Goal: Complete application form

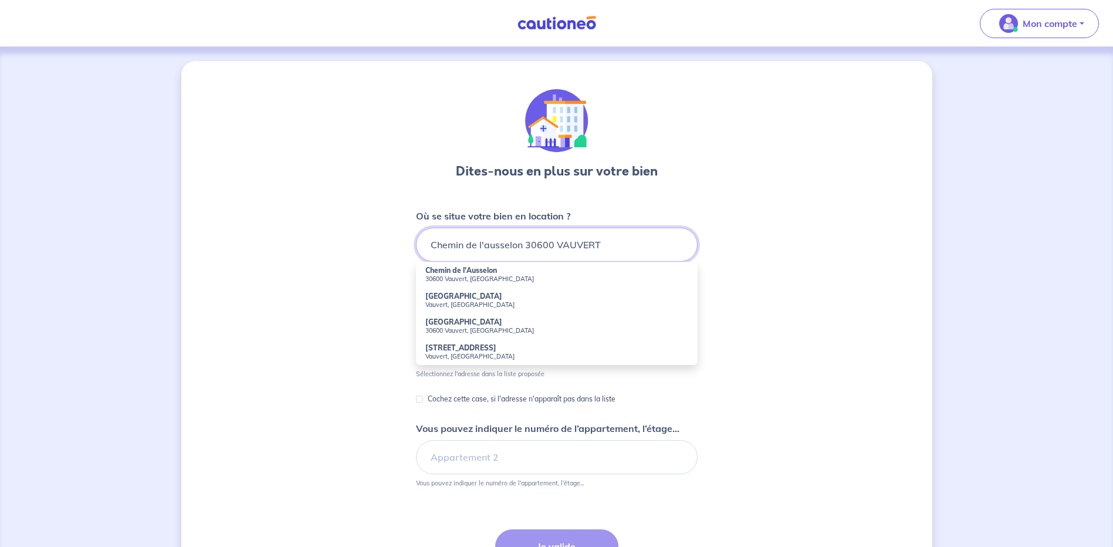
drag, startPoint x: 487, startPoint y: 247, endPoint x: 500, endPoint y: 293, distance: 48.3
click at [488, 248] on input "Chemin de l'ausselon 30600 VAUVERT" at bounding box center [557, 245] width 282 height 34
drag, startPoint x: 439, startPoint y: 284, endPoint x: 439, endPoint y: 275, distance: 8.8
click at [439, 278] on li "Chemin de l'Ausselon 30600 Vauvert, [GEOGRAPHIC_DATA]" at bounding box center [557, 275] width 282 height 26
type input "Chemin de l'Ausselon, 30600 Vauvert, [GEOGRAPHIC_DATA]"
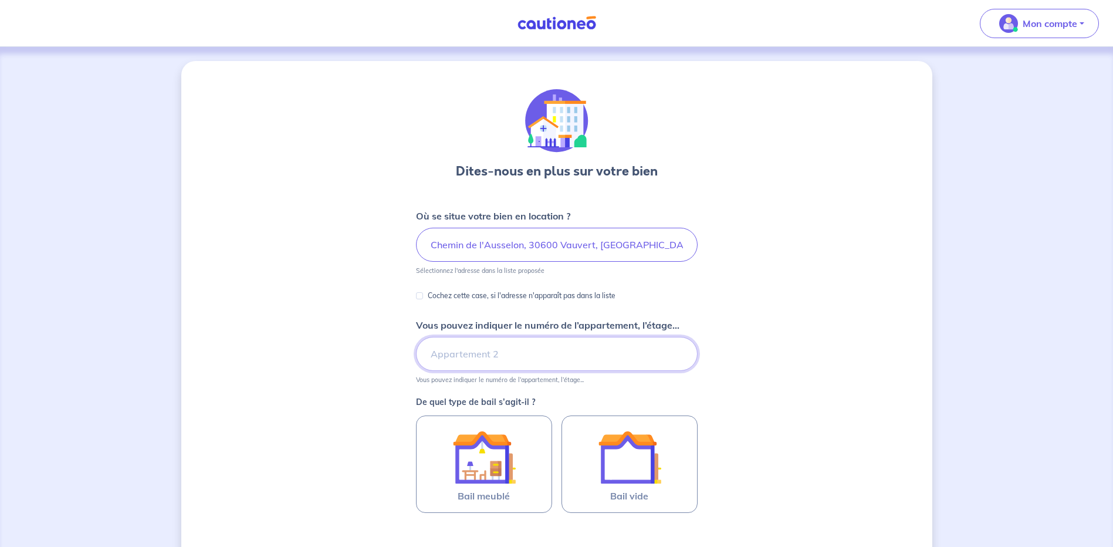
click at [507, 366] on input "Vous pouvez indiquer le numéro de l’appartement, l’étage..." at bounding box center [557, 354] width 282 height 34
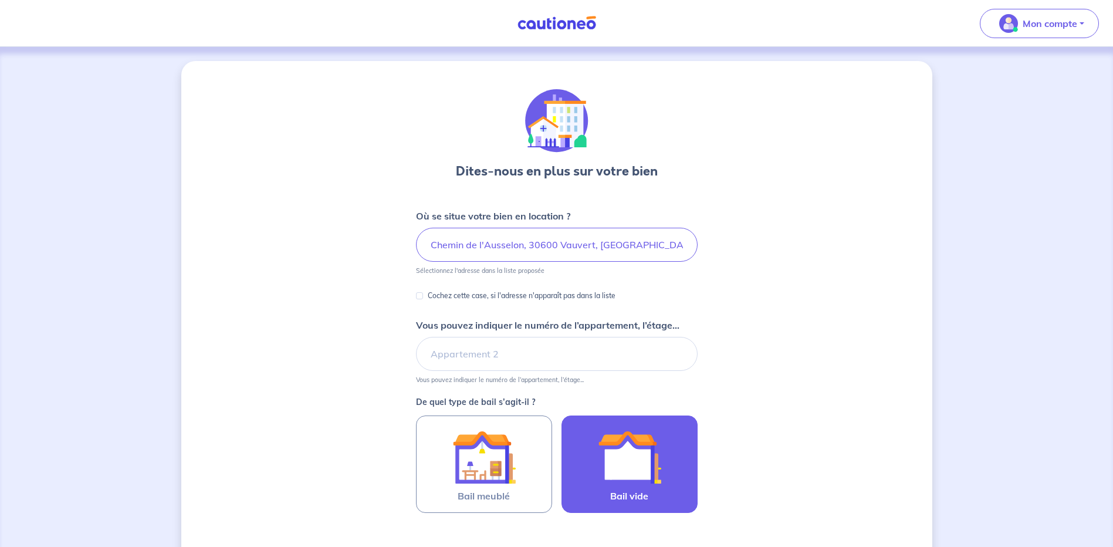
click at [633, 447] on img at bounding box center [629, 457] width 63 height 63
click at [0, 0] on input "Bail vide" at bounding box center [0, 0] width 0 height 0
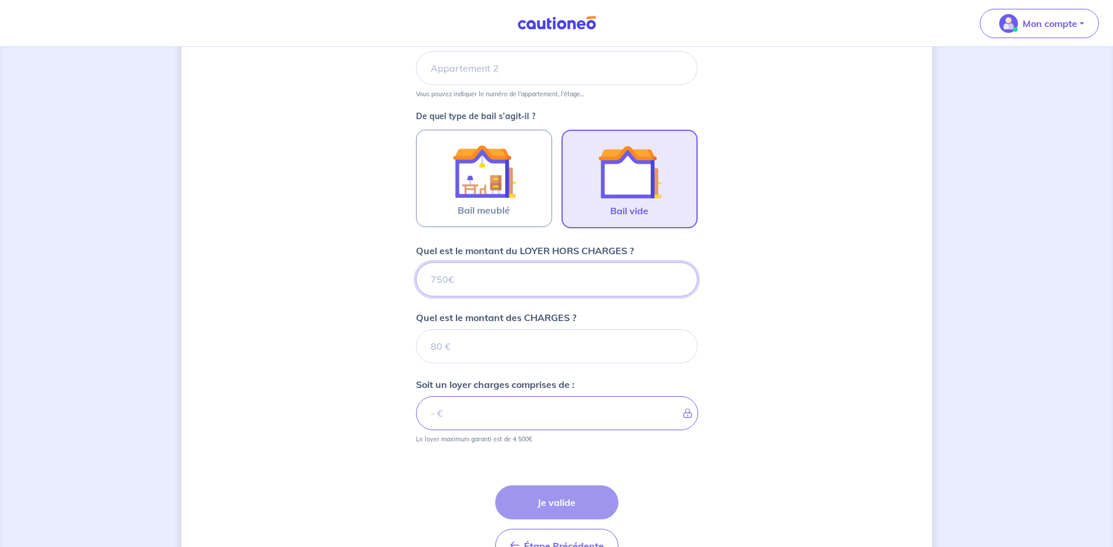
scroll to position [358, 0]
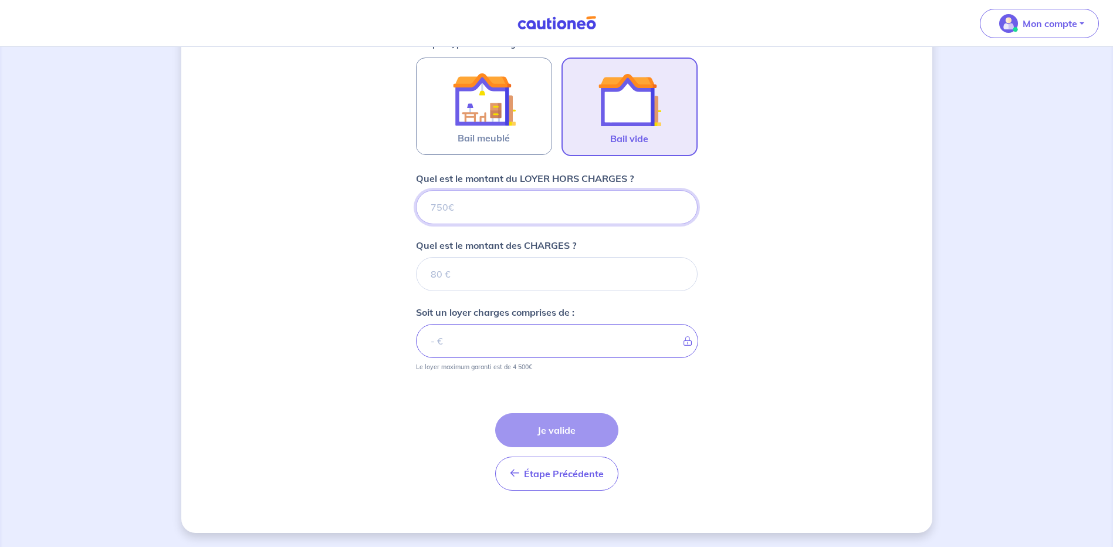
click at [498, 211] on input "Quel est le montant du LOYER HORS CHARGES ?" at bounding box center [557, 207] width 282 height 34
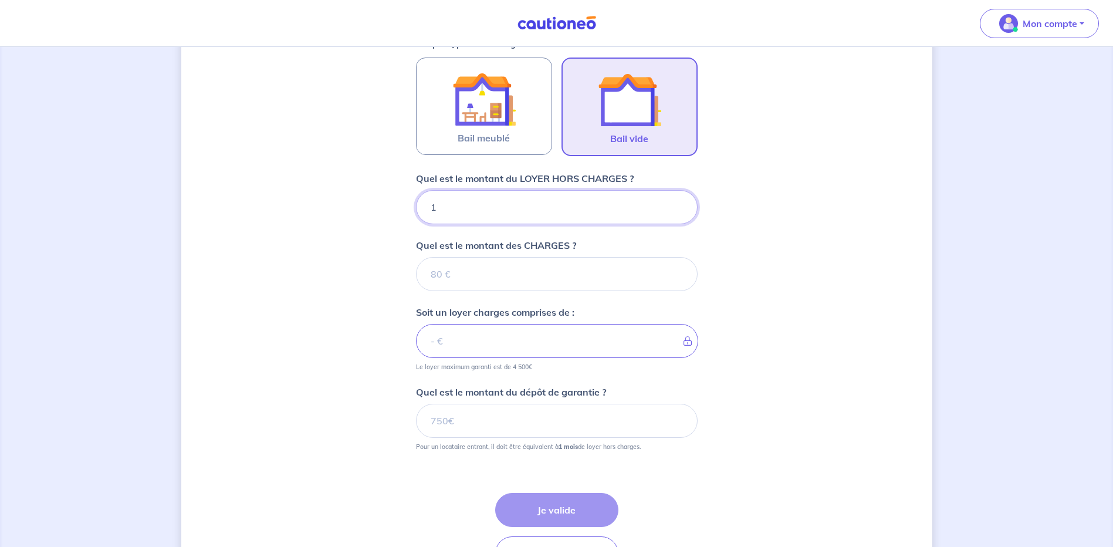
type input "15"
type input "150"
type input "1500"
click at [465, 269] on input "Quel est le montant des CHARGES ?" at bounding box center [557, 274] width 282 height 34
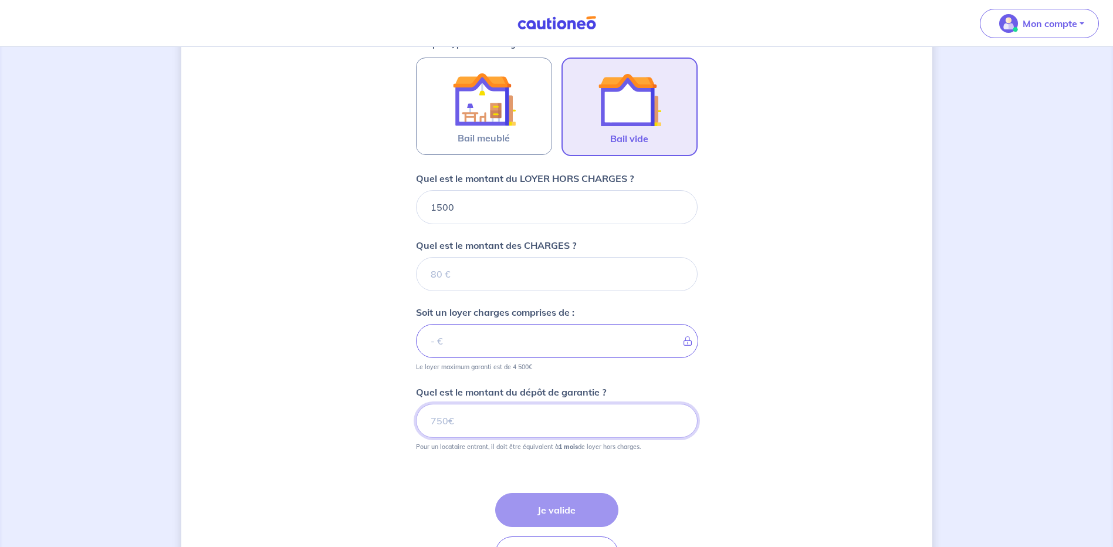
click at [457, 424] on input "Quel est le montant du dépôt de garantie ?" at bounding box center [557, 421] width 282 height 34
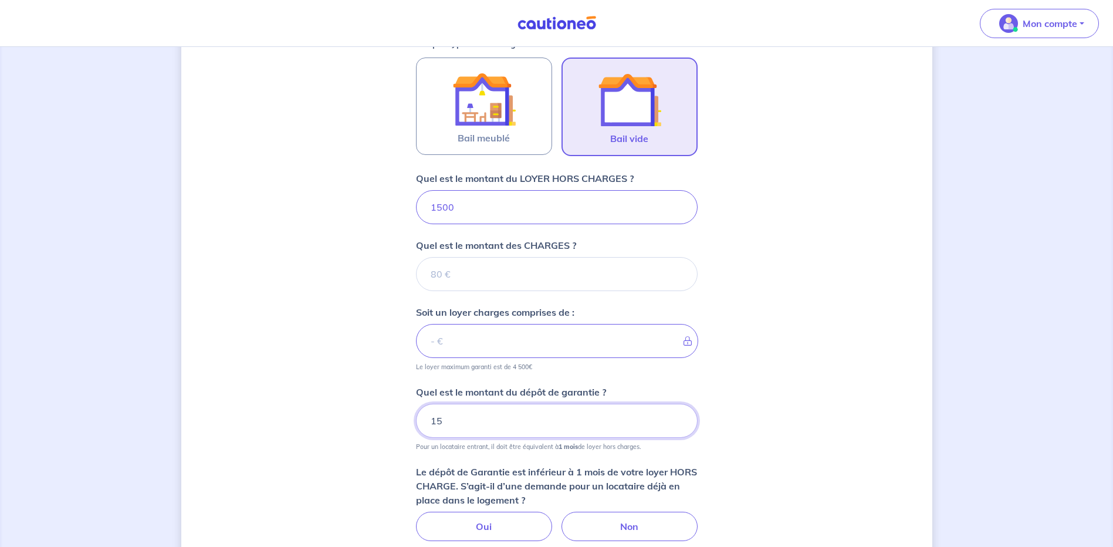
type input "150"
type input "1500"
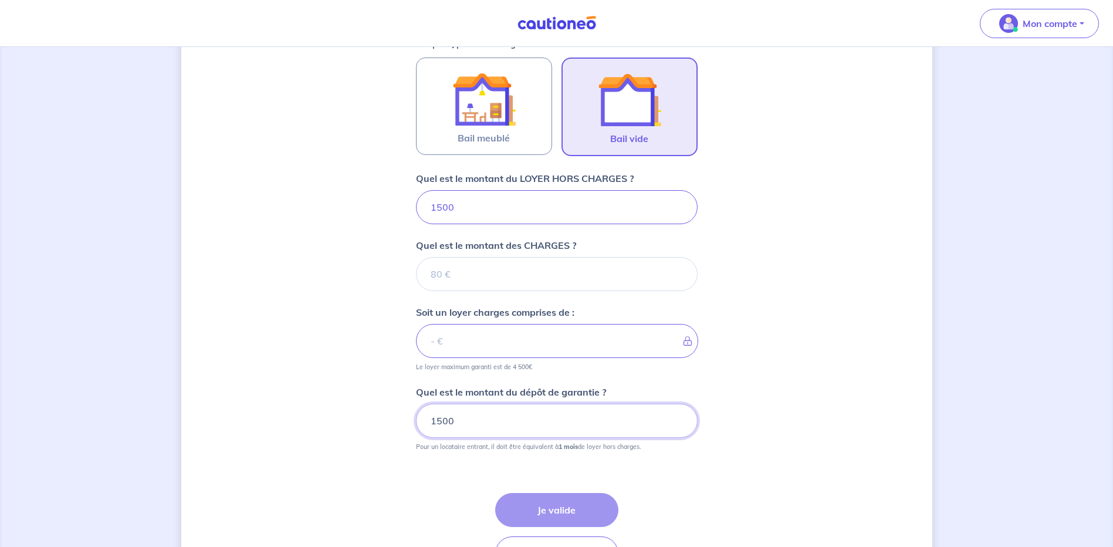
type input "1500"
click at [562, 506] on div "Étape Précédente Précédent Je valide Je valide" at bounding box center [556, 531] width 123 height 77
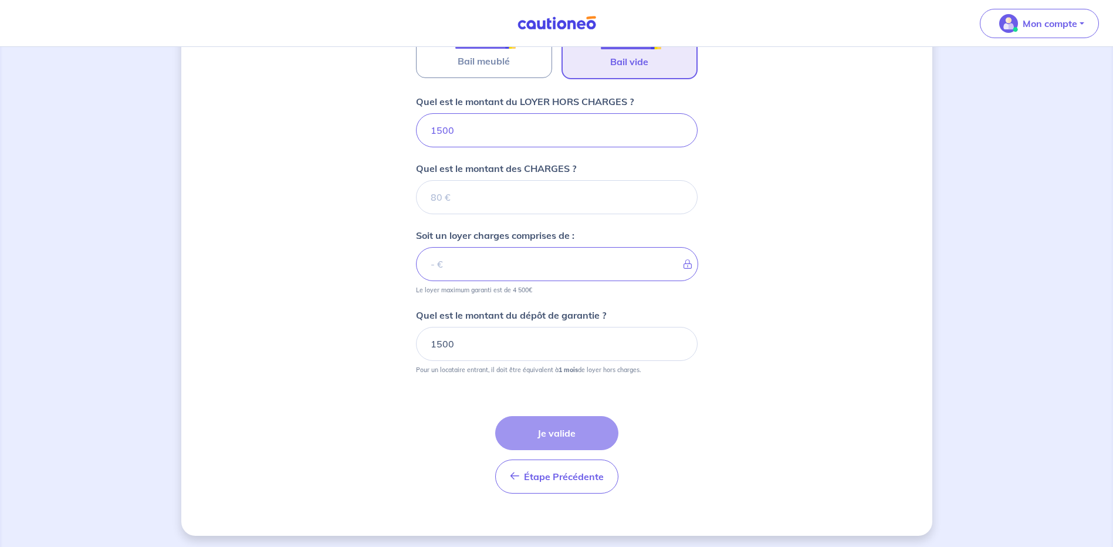
scroll to position [438, 0]
click at [533, 199] on input "Quel est le montant des CHARGES ?" at bounding box center [557, 194] width 282 height 34
type input "0"
type input "1500"
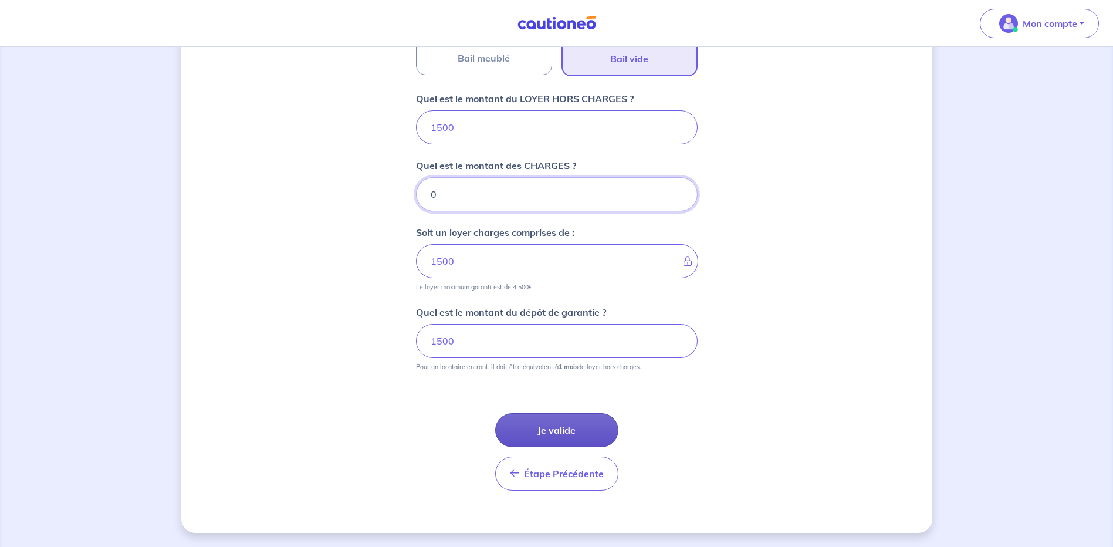
type input "0"
click at [581, 438] on button "Je valide" at bounding box center [556, 430] width 123 height 34
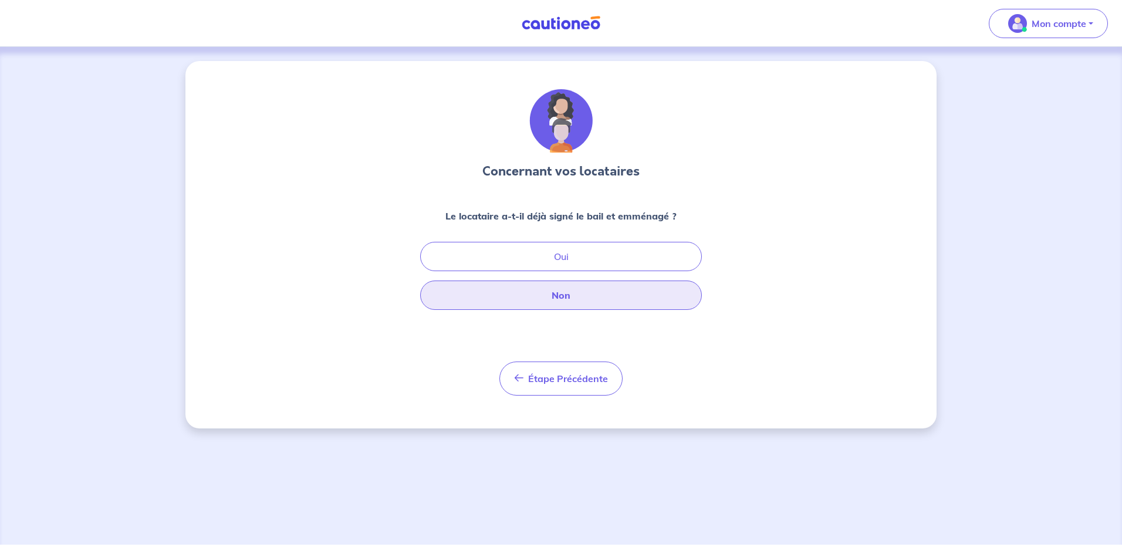
click at [546, 298] on button "Non" at bounding box center [561, 295] width 282 height 29
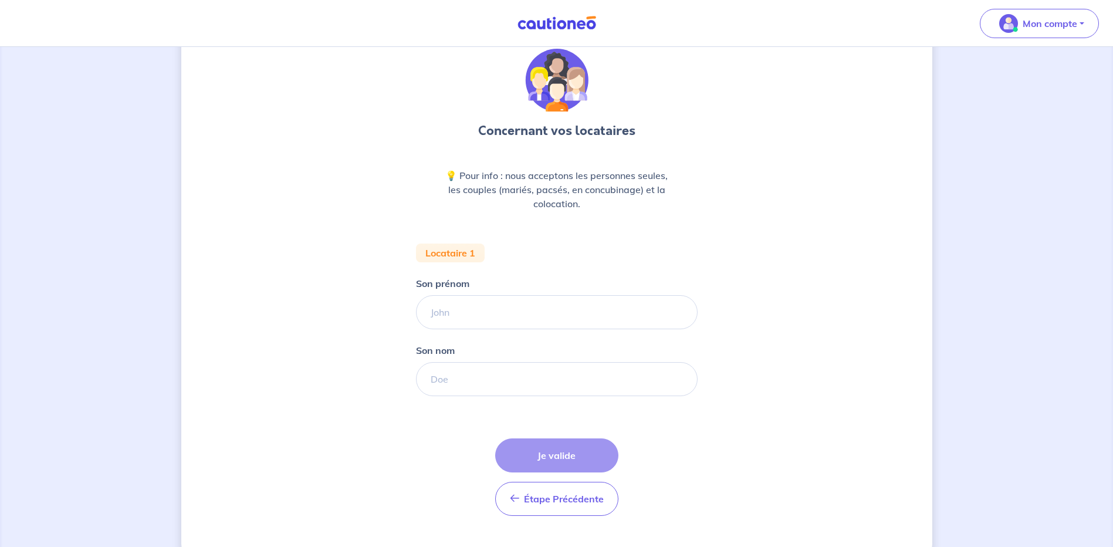
scroll to position [66, 0]
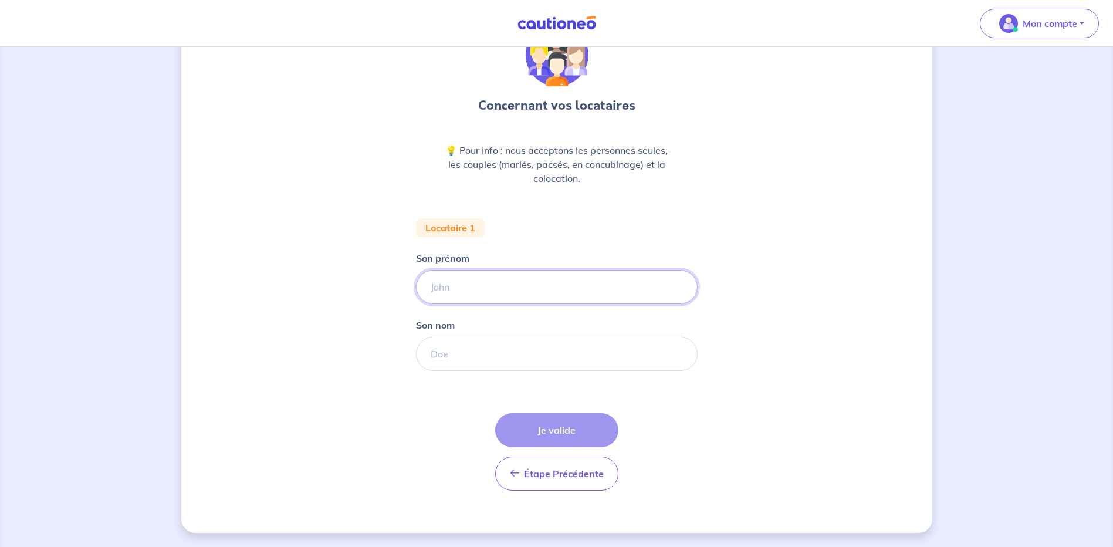
click at [511, 284] on input "Son prénom" at bounding box center [557, 287] width 282 height 34
type input "CANDIDE"
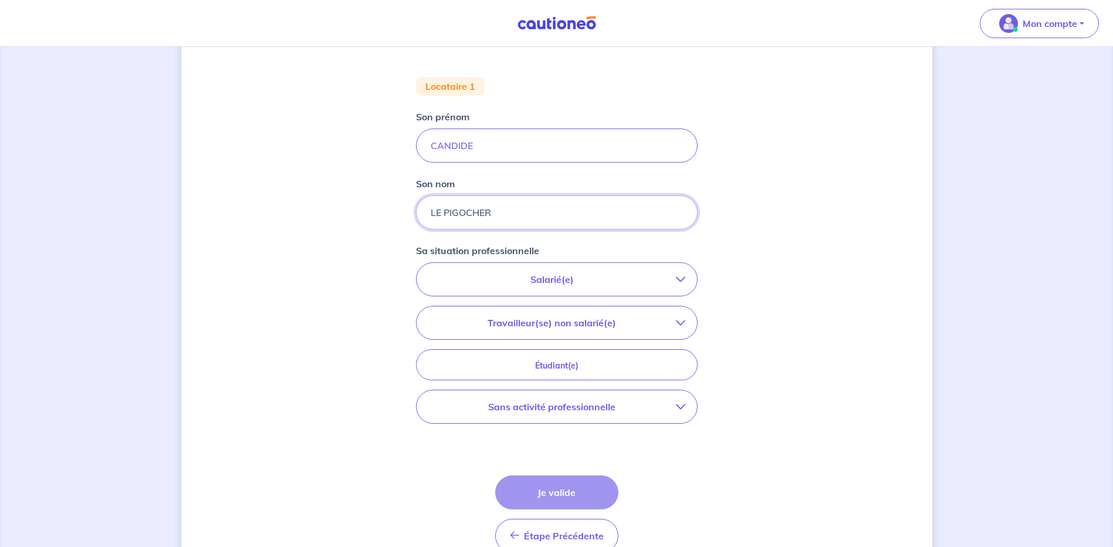
scroll to position [269, 0]
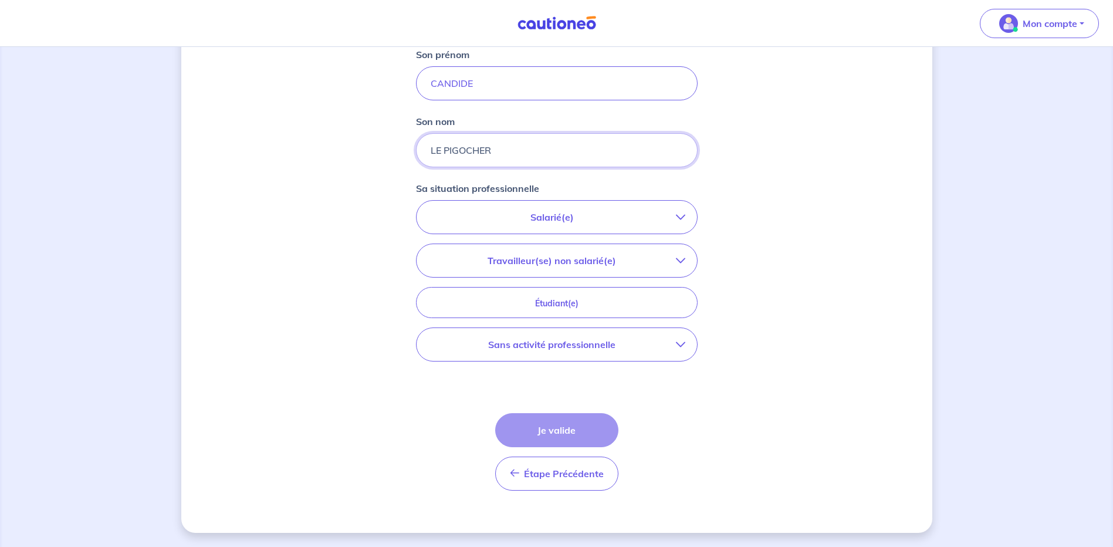
type input "LE PIGOCHER"
click at [559, 214] on p "Salarié(e)" at bounding box center [552, 217] width 248 height 14
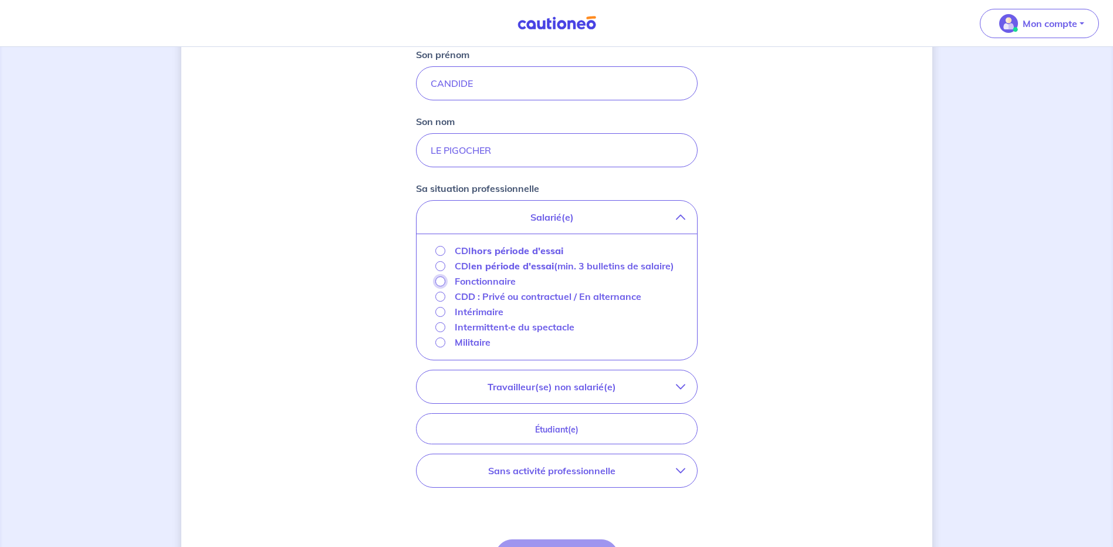
click at [442, 286] on input "Fonctionnaire" at bounding box center [440, 281] width 10 height 10
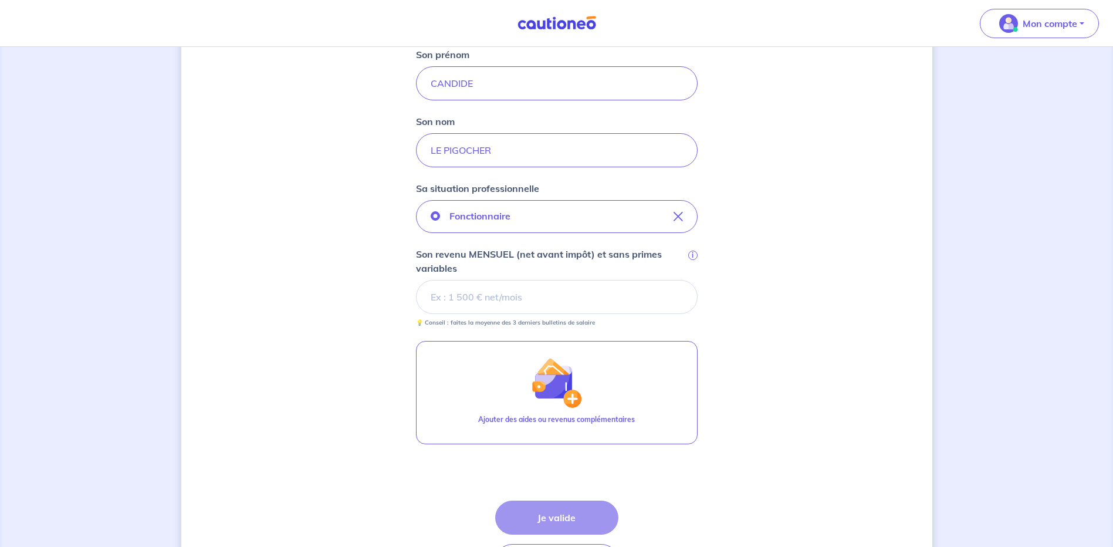
click at [486, 303] on input "Son revenu MENSUEL (net avant impôt) et sans primes variables i" at bounding box center [557, 297] width 282 height 34
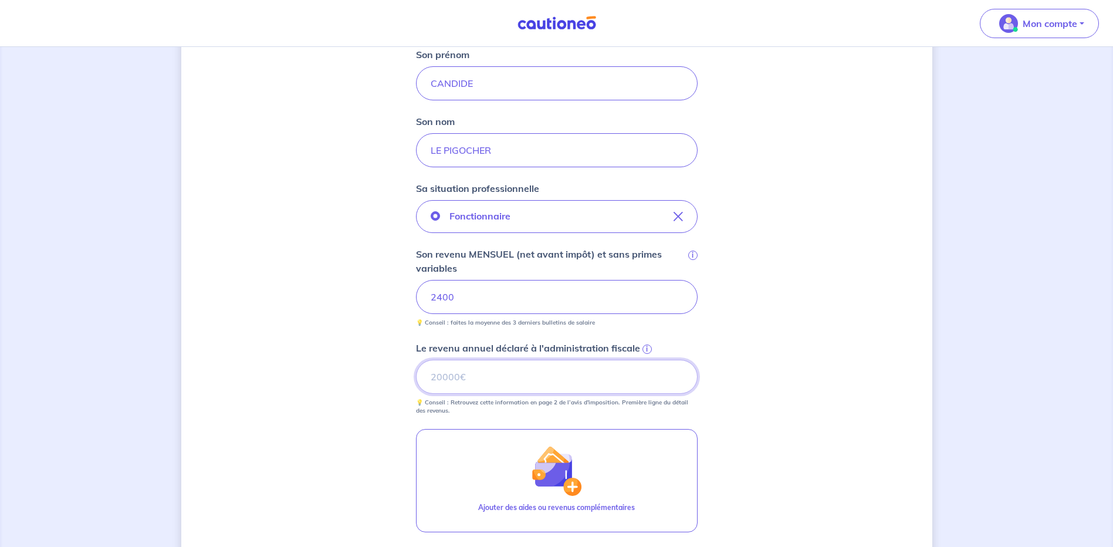
click at [475, 389] on input "Le revenu annuel déclaré à l'administration fiscale i" at bounding box center [557, 377] width 282 height 34
click at [647, 349] on span "i" at bounding box center [647, 349] width 9 height 9
click at [647, 360] on input "Le revenu annuel déclaré à l'administration fiscale i" at bounding box center [557, 377] width 282 height 34
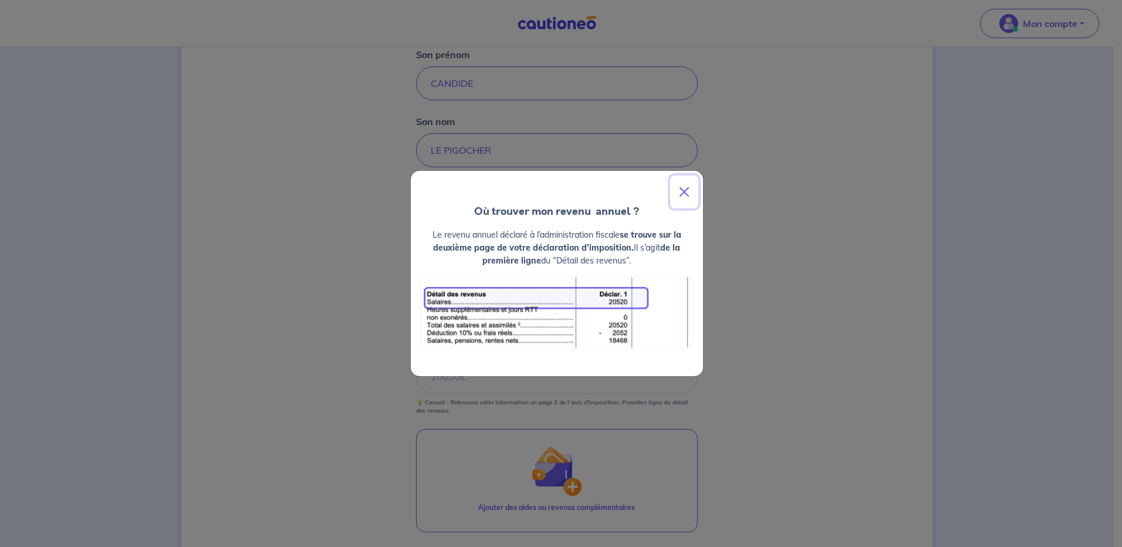
click at [684, 190] on button "Close" at bounding box center [684, 191] width 28 height 33
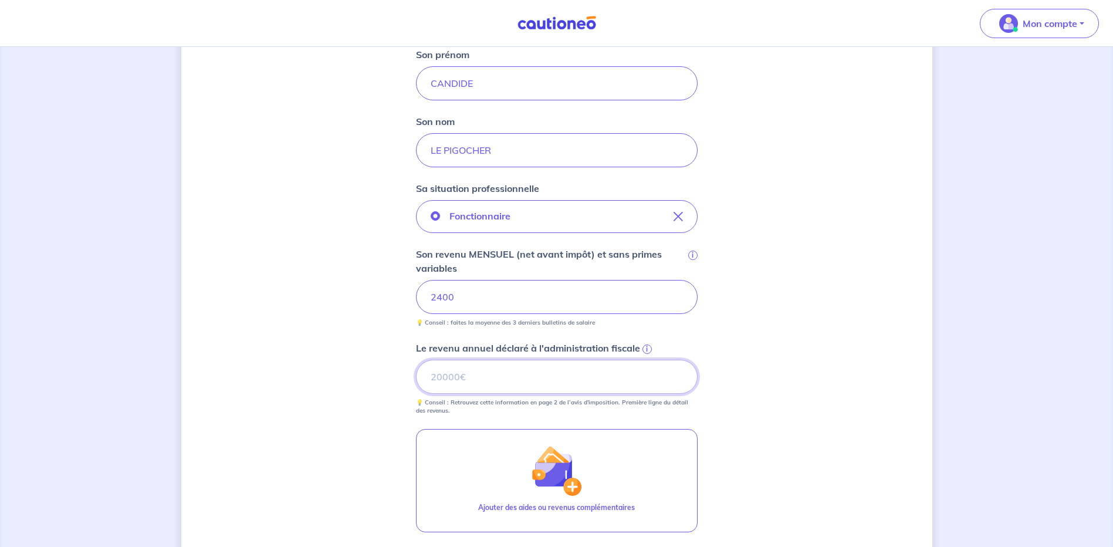
click at [465, 389] on input "Le revenu annuel déclaré à l'administration fiscale i" at bounding box center [557, 377] width 282 height 34
click at [478, 377] on input "Le revenu annuel déclaré à l'administration fiscale i" at bounding box center [557, 377] width 282 height 34
type input "31687"
click at [648, 348] on span "i" at bounding box center [647, 349] width 9 height 9
click at [648, 360] on input "31687" at bounding box center [557, 377] width 282 height 34
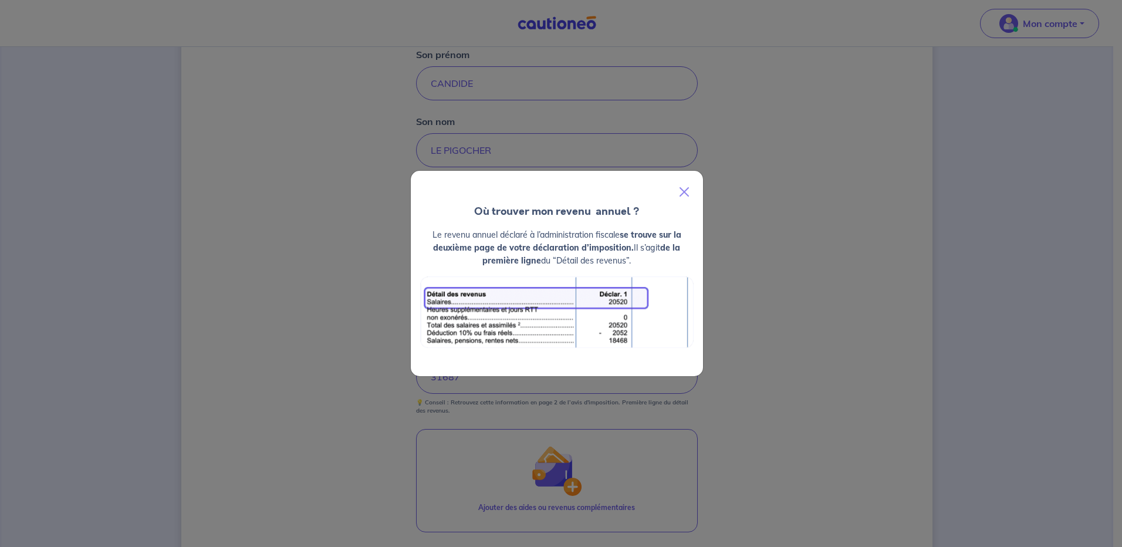
click at [338, 313] on div "Où trouver mon revenu  annuel ? Le revenu annuel déclaré à l’administration fis…" at bounding box center [561, 273] width 1122 height 547
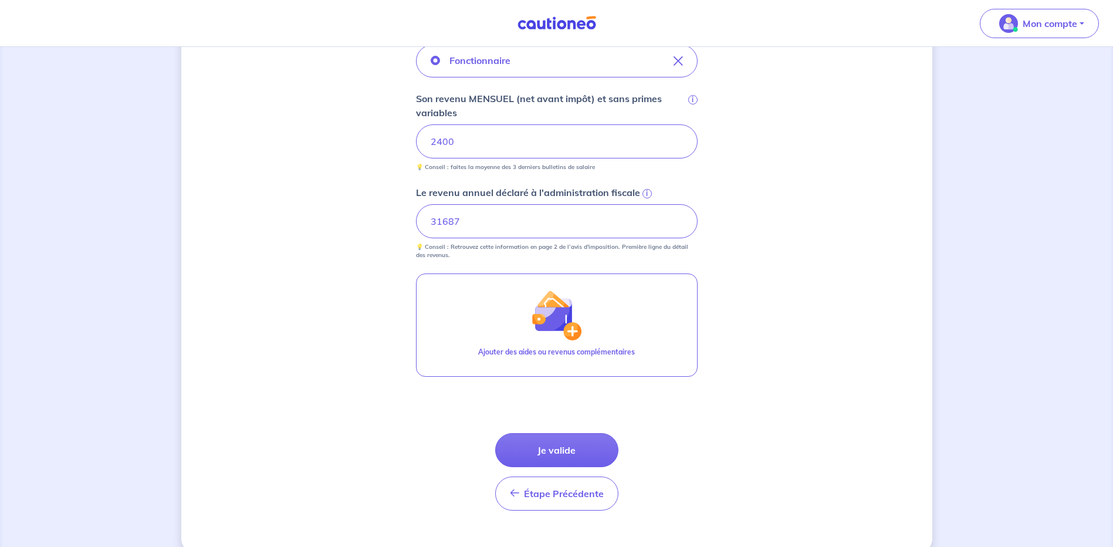
scroll to position [445, 0]
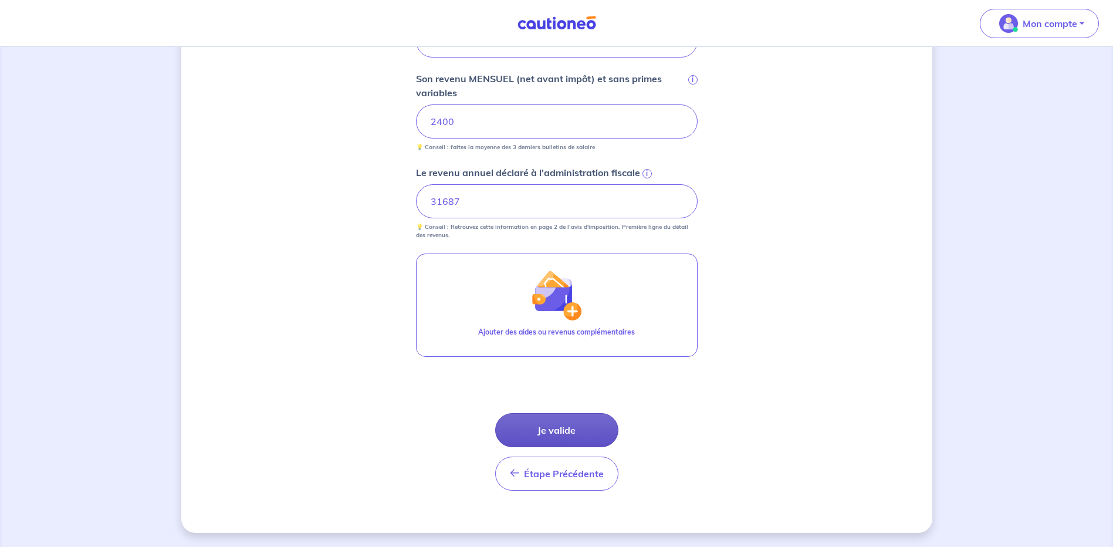
click at [592, 431] on button "Je valide" at bounding box center [556, 430] width 123 height 34
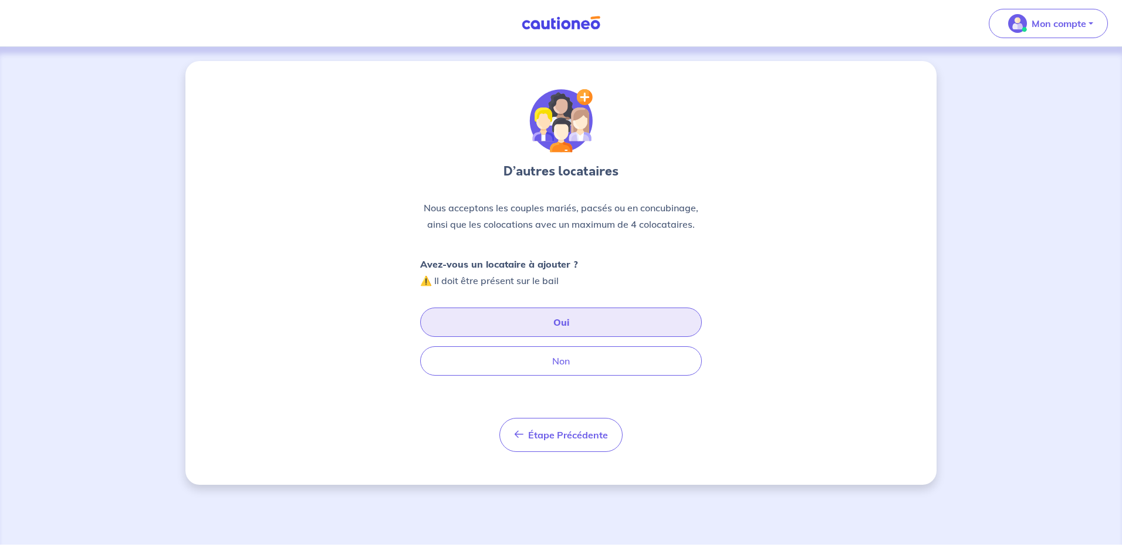
click at [563, 326] on button "Oui" at bounding box center [561, 322] width 282 height 29
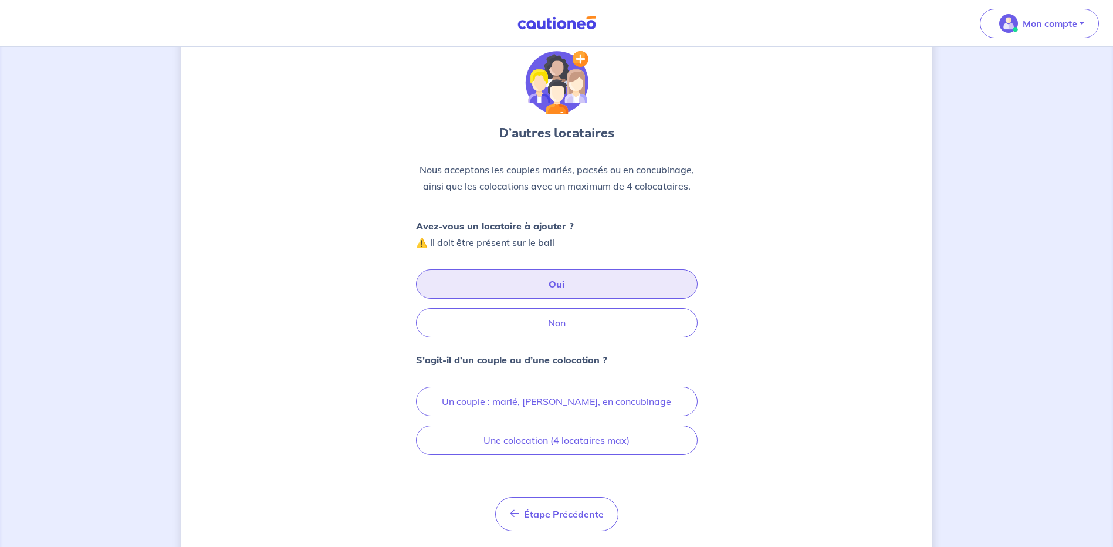
scroll to position [69, 0]
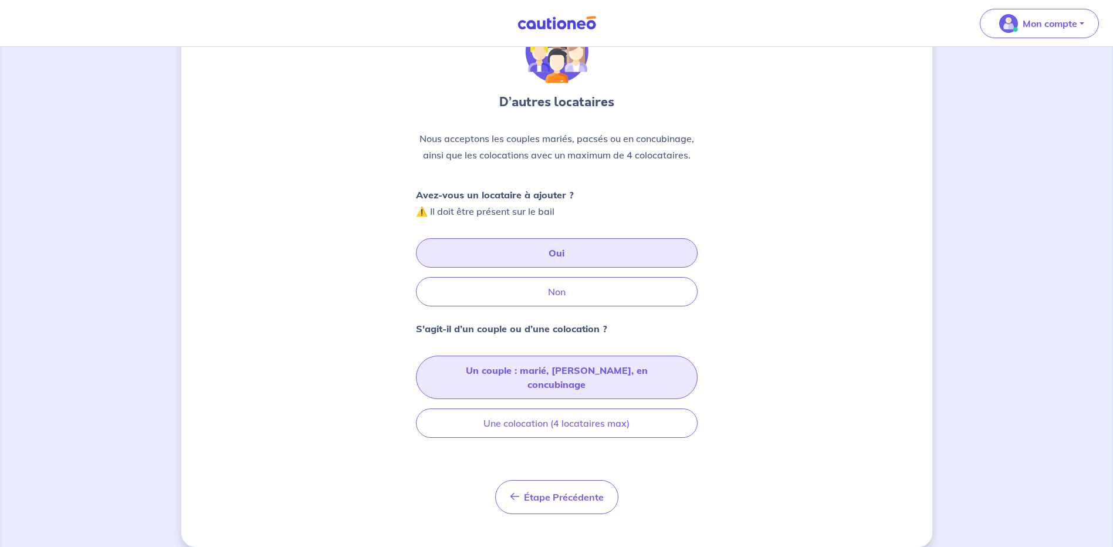
click at [640, 368] on button "Un couple : marié, [PERSON_NAME], en concubinage" at bounding box center [557, 377] width 282 height 43
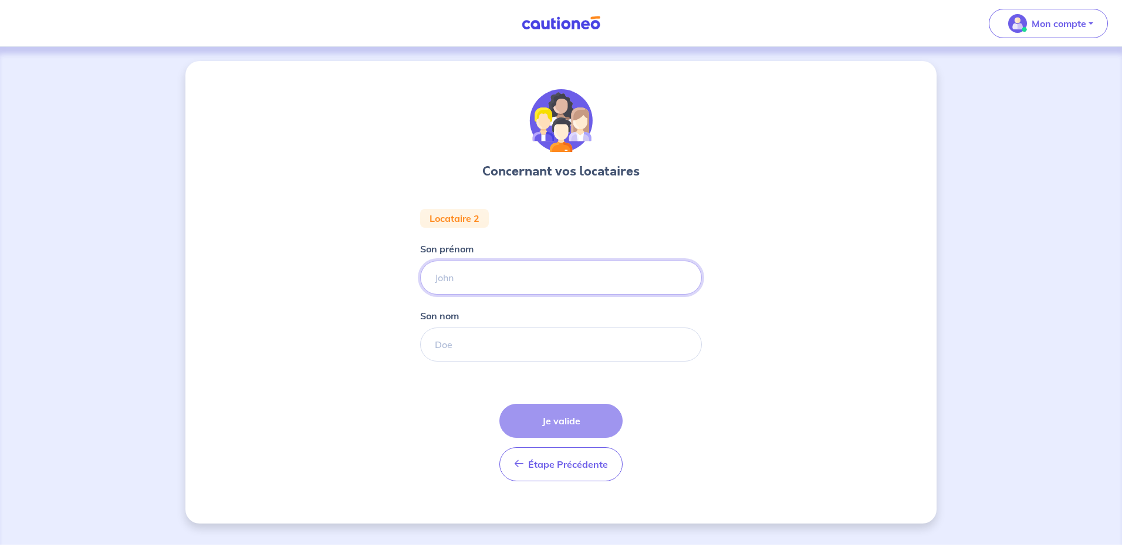
click at [464, 284] on input "Son prénom" at bounding box center [561, 278] width 282 height 34
type input "FREDDY"
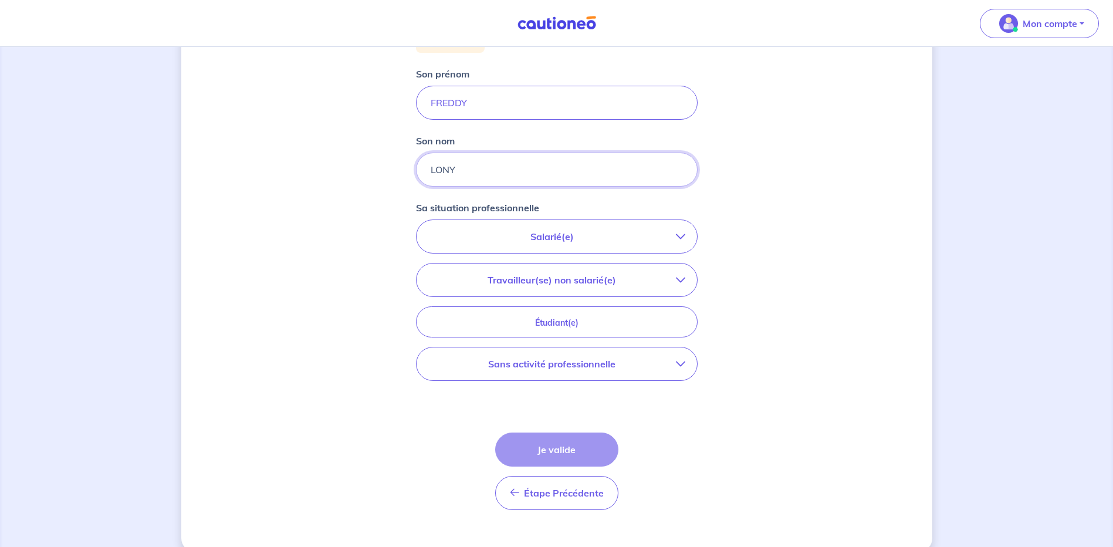
scroll to position [176, 0]
type input "LONY"
click at [668, 234] on p "Salarié(e)" at bounding box center [552, 235] width 248 height 14
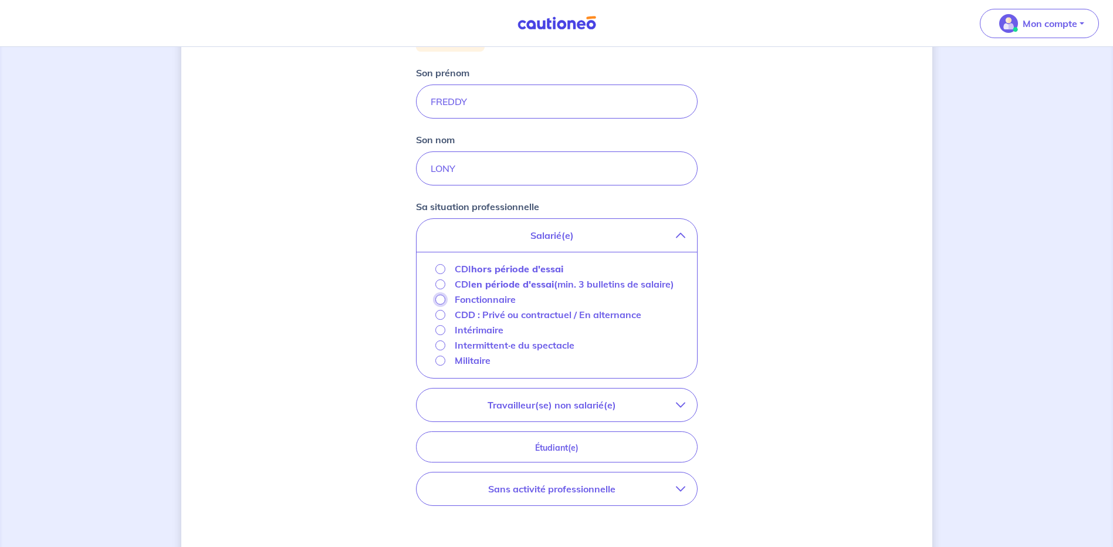
click at [440, 305] on input "Fonctionnaire" at bounding box center [440, 300] width 10 height 10
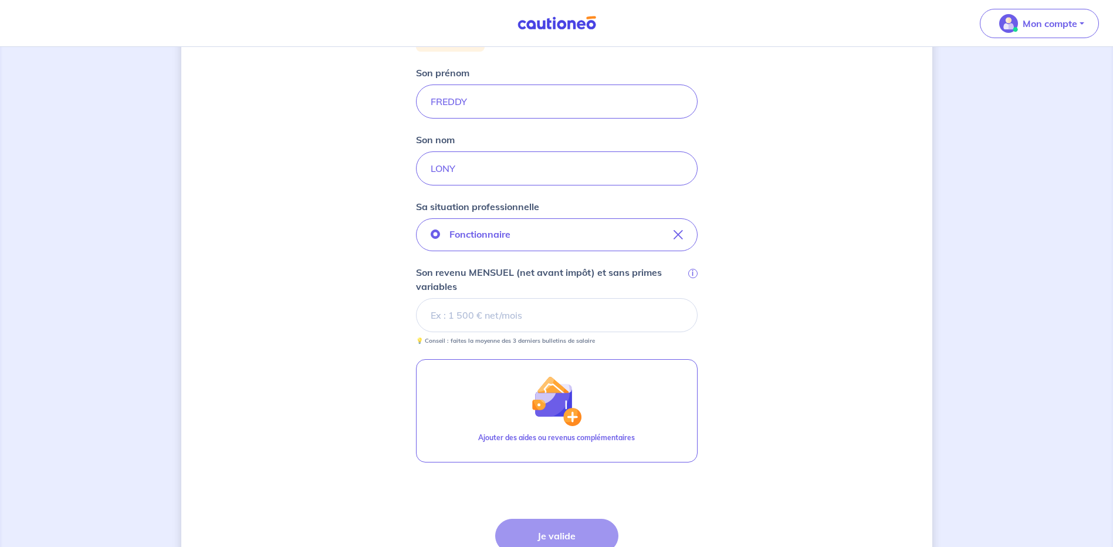
click at [465, 319] on input "Son revenu MENSUEL (net avant impôt) et sans primes variables i" at bounding box center [557, 315] width 282 height 34
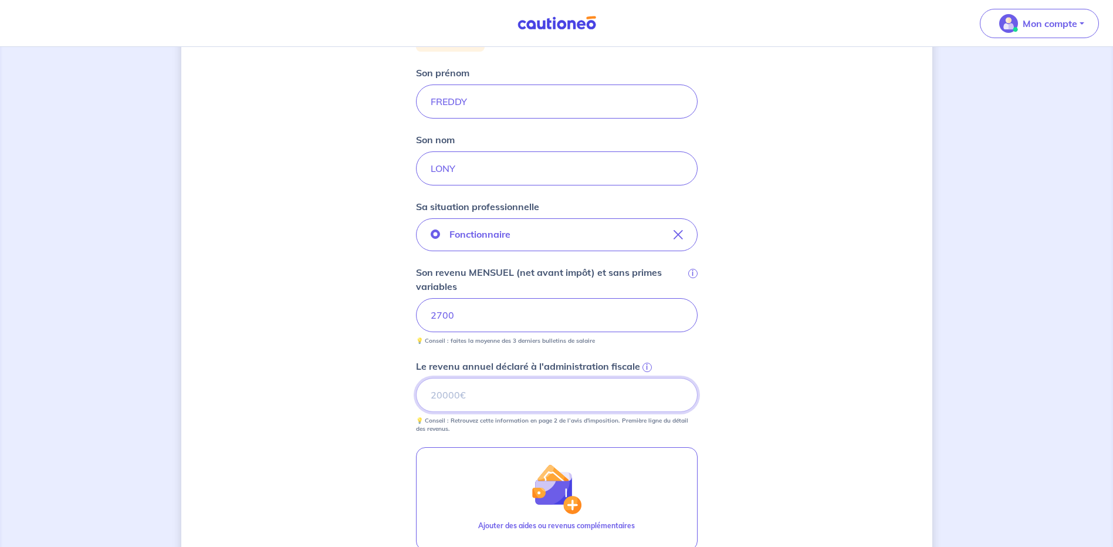
click at [463, 391] on input "Le revenu annuel déclaré à l'administration fiscale i" at bounding box center [557, 395] width 282 height 34
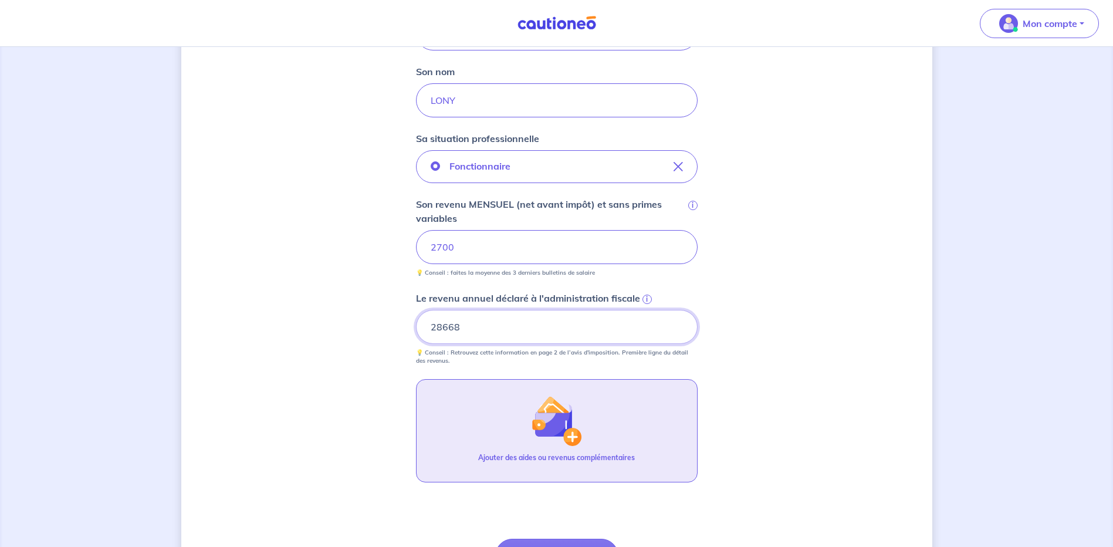
scroll to position [370, 0]
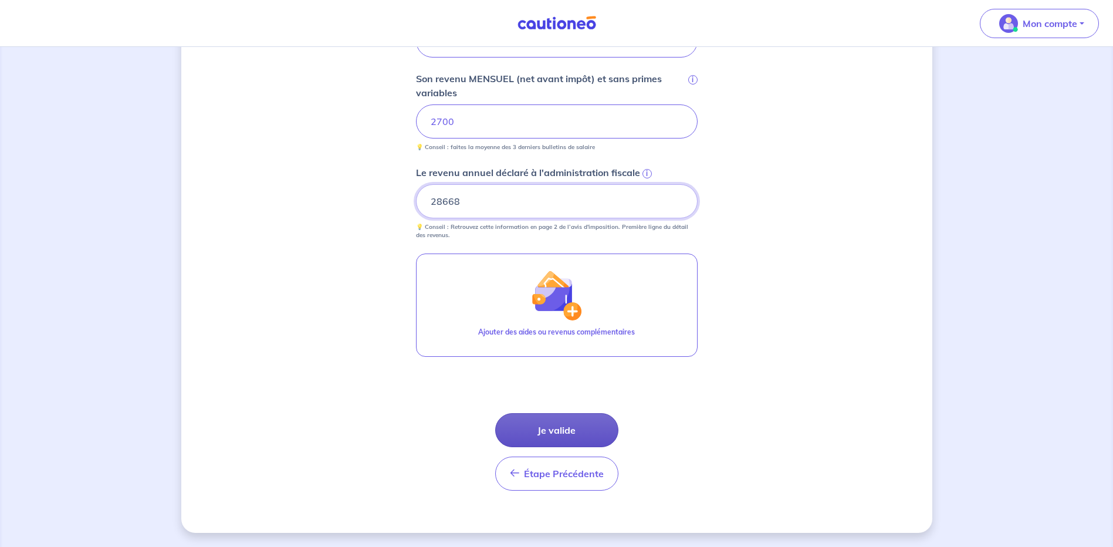
type input "28668"
click at [557, 430] on button "Je valide" at bounding box center [556, 430] width 123 height 34
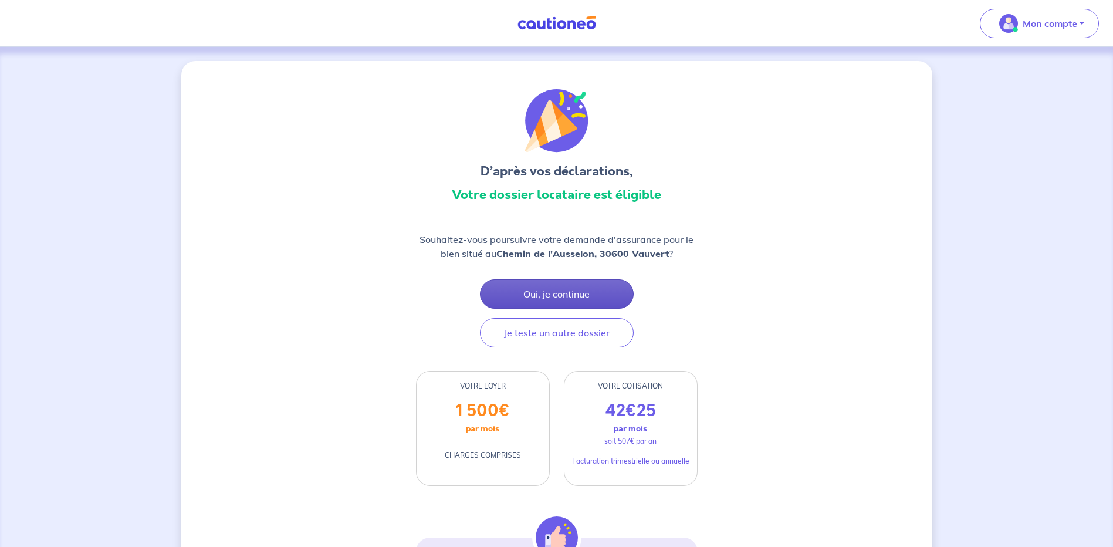
click at [572, 295] on button "Oui, je continue" at bounding box center [557, 293] width 154 height 29
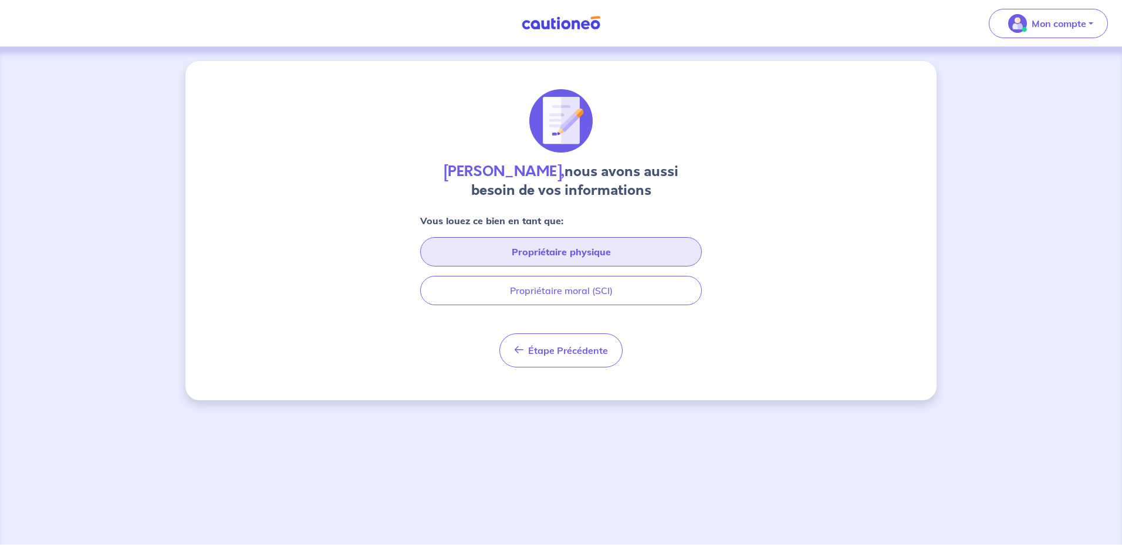
click at [566, 245] on button "Propriétaire physique" at bounding box center [561, 251] width 282 height 29
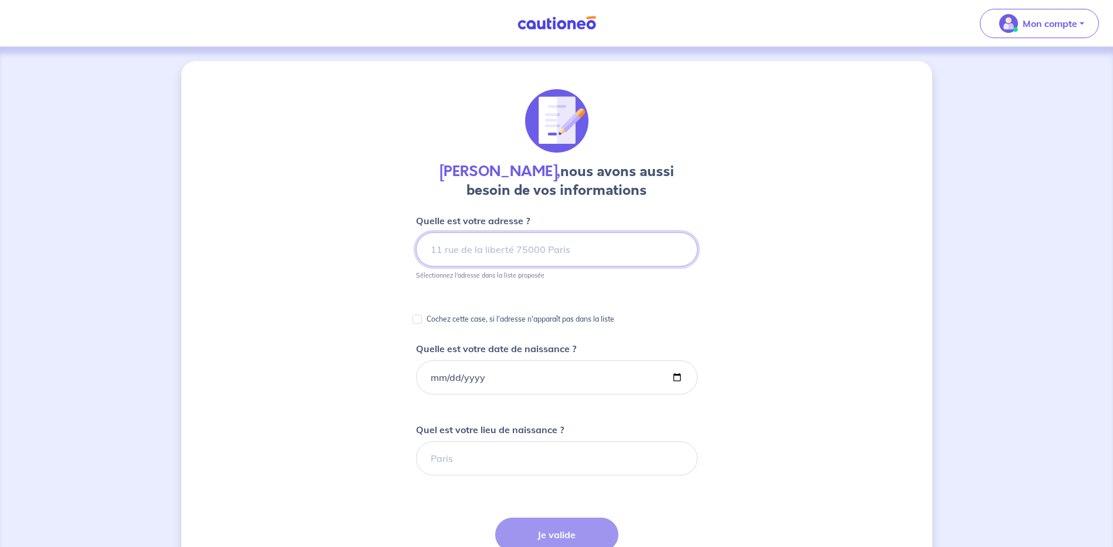
click at [498, 255] on input at bounding box center [557, 249] width 282 height 34
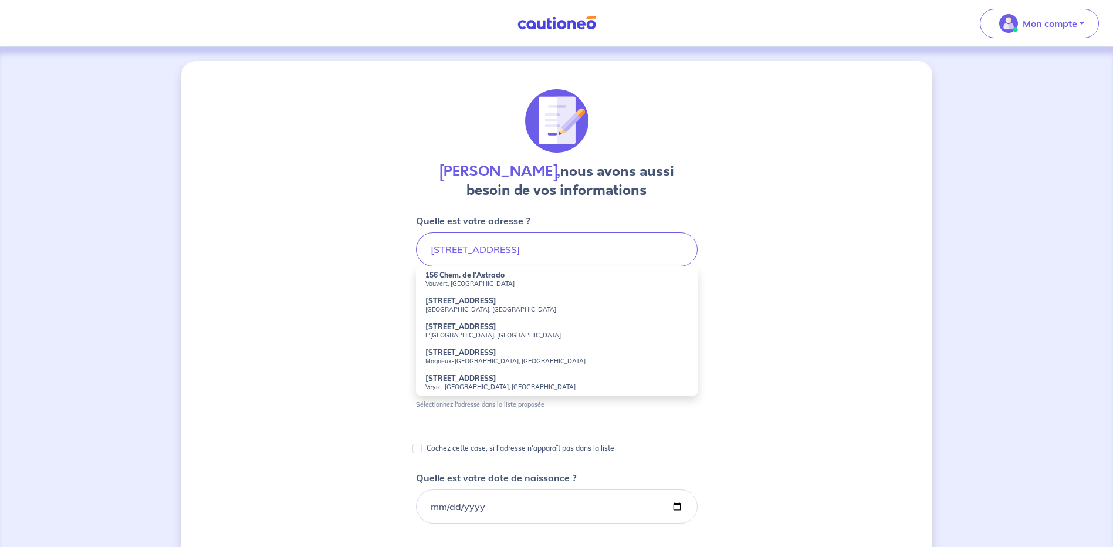
click at [466, 284] on small "Vauvert, [GEOGRAPHIC_DATA]" at bounding box center [557, 283] width 263 height 8
type input "156 Chem. de l'Astrado, [GEOGRAPHIC_DATA], [GEOGRAPHIC_DATA]"
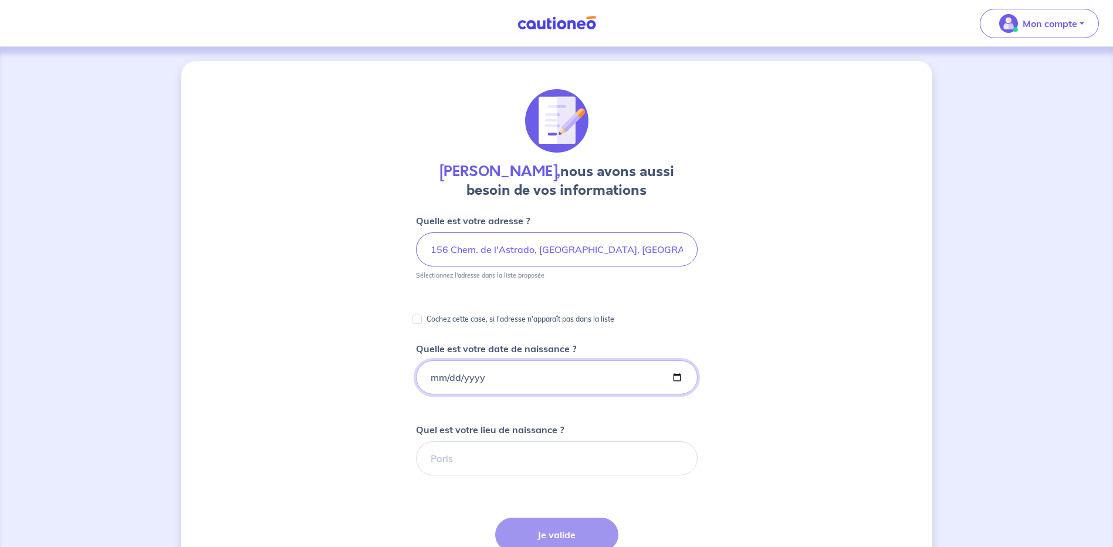
click at [461, 379] on input "Quelle est votre date de naissance ?" at bounding box center [557, 377] width 282 height 34
drag, startPoint x: 488, startPoint y: 376, endPoint x: 379, endPoint y: 374, distance: 108.6
click at [379, 374] on div "[PERSON_NAME], nous avons aussi besoin de vos informations Quelle est votre adr…" at bounding box center [556, 440] width 751 height 759
click at [433, 379] on input "Quelle est votre date de naissance ?" at bounding box center [557, 377] width 282 height 34
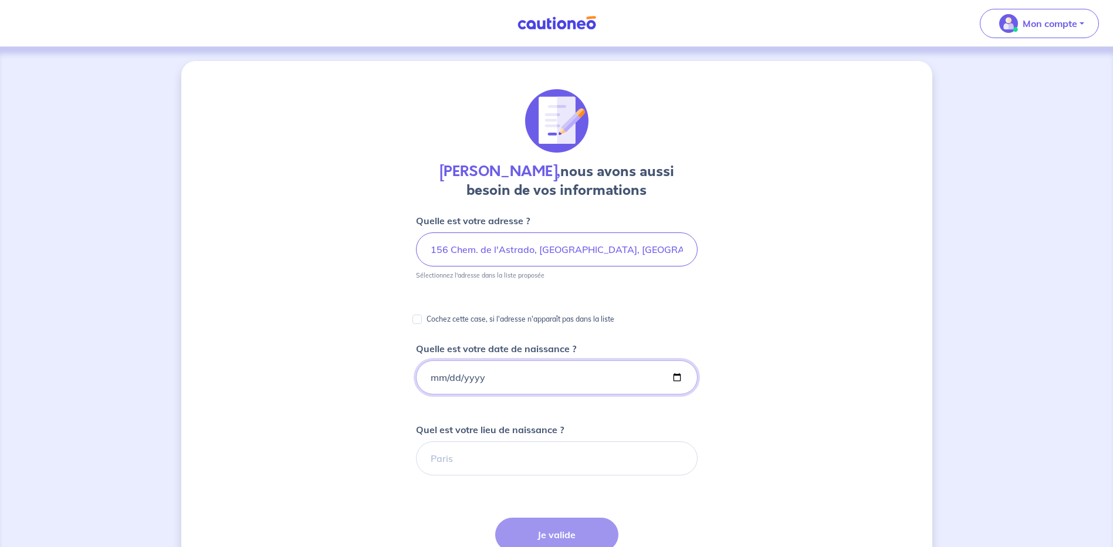
click at [433, 377] on input "Quelle est votre date de naissance ?" at bounding box center [557, 377] width 282 height 34
type input "[DATE]"
click at [455, 469] on input "Quel est votre lieu de naissance ?" at bounding box center [557, 458] width 282 height 34
type input "NIMES"
click at [526, 530] on button "Je valide" at bounding box center [556, 535] width 123 height 34
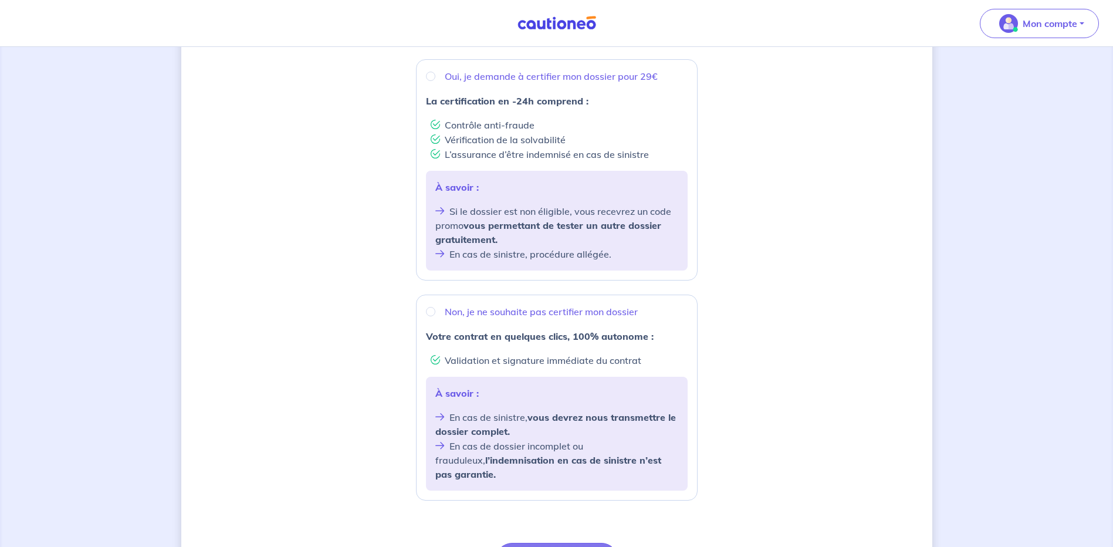
scroll to position [235, 0]
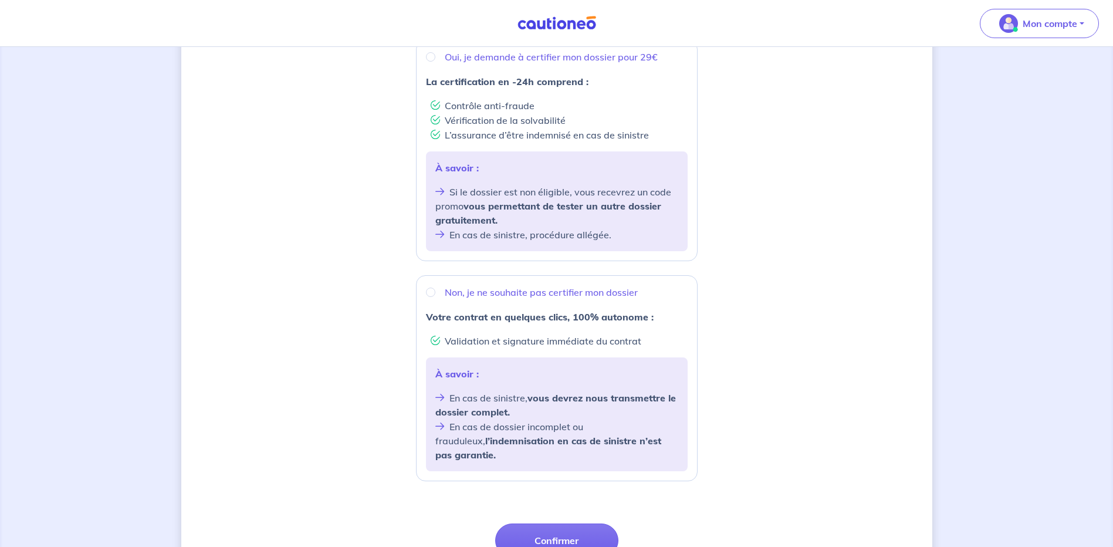
click at [437, 293] on div "Non, je ne souhaite pas certifier mon dossier" at bounding box center [557, 292] width 262 height 14
radio input "true"
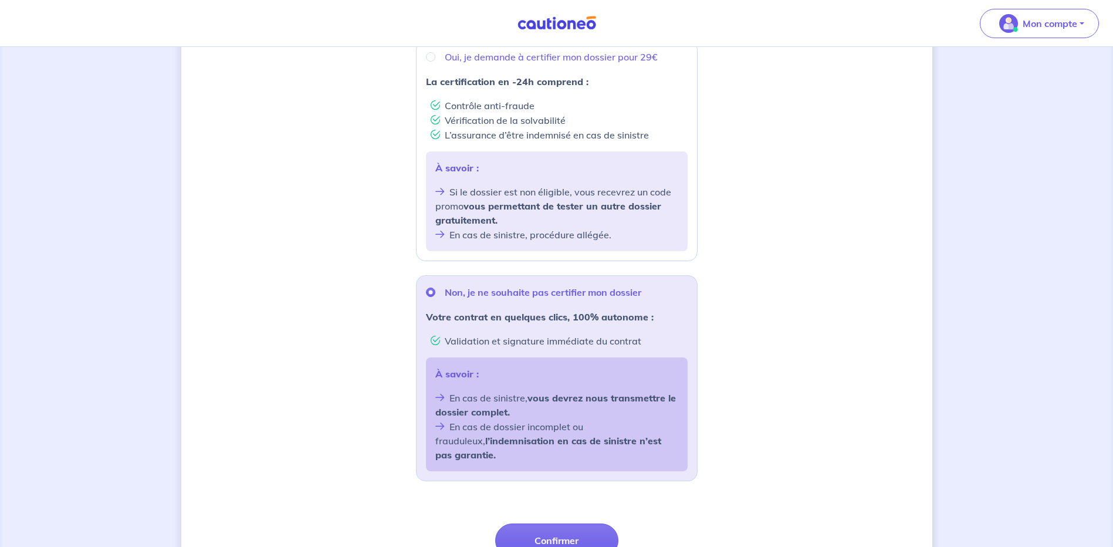
scroll to position [331, 0]
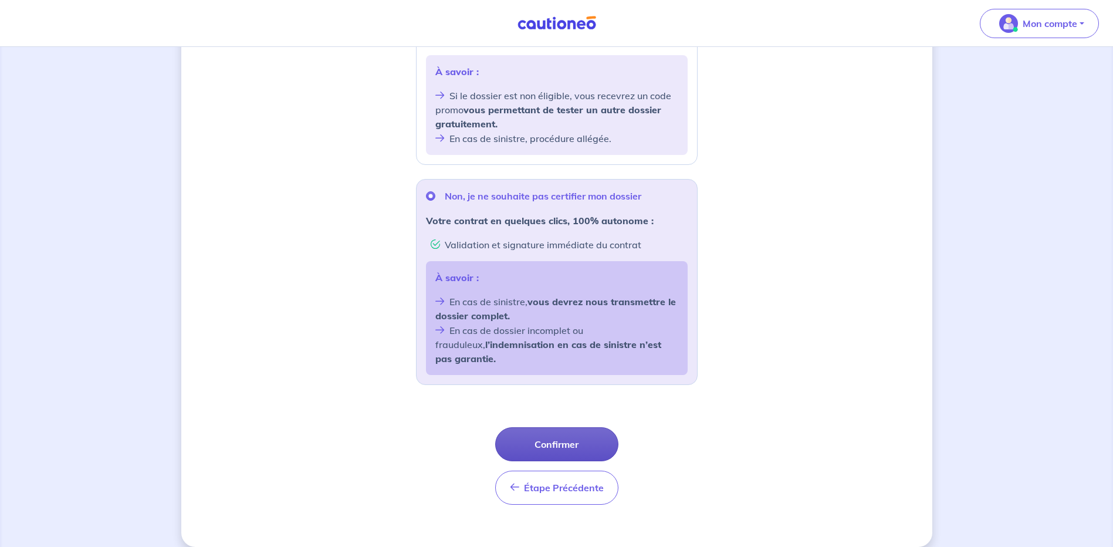
click at [584, 433] on button "Confirmer" at bounding box center [556, 444] width 123 height 34
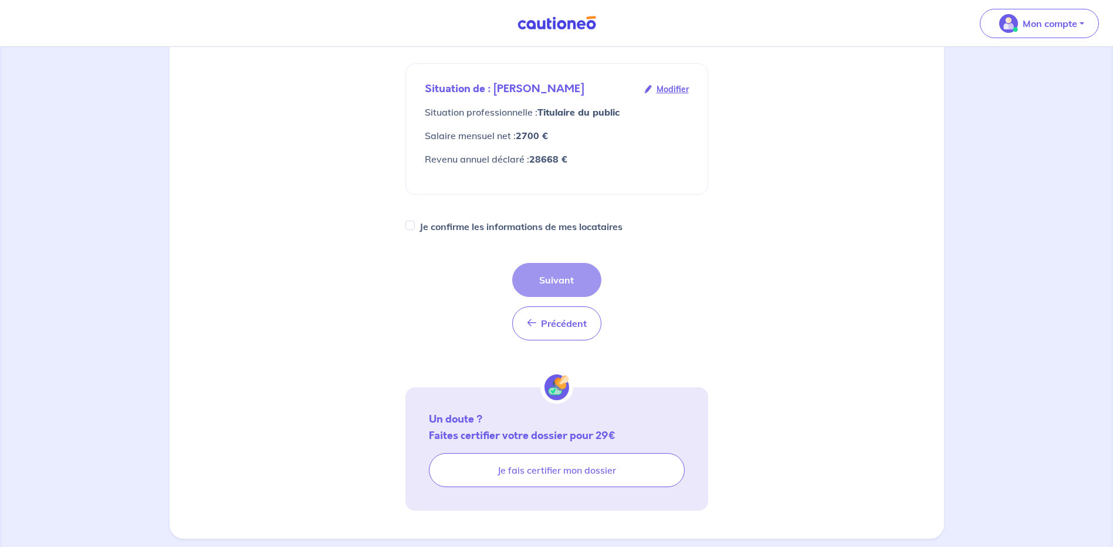
scroll to position [346, 0]
click at [416, 217] on div "Je confirme les informations de mes locataires" at bounding box center [557, 225] width 303 height 16
click at [411, 220] on input "Je confirme les informations de mes locataires" at bounding box center [410, 224] width 9 height 9
checkbox input "true"
click at [553, 262] on button "Suivant" at bounding box center [556, 279] width 89 height 34
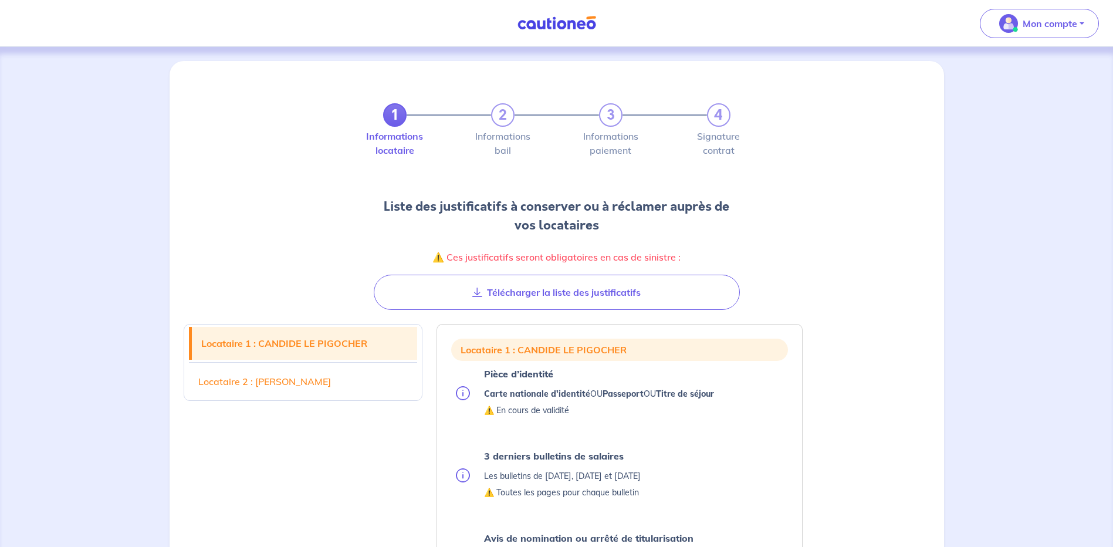
click at [393, 137] on label "Informations locataire" at bounding box center [394, 142] width 23 height 23
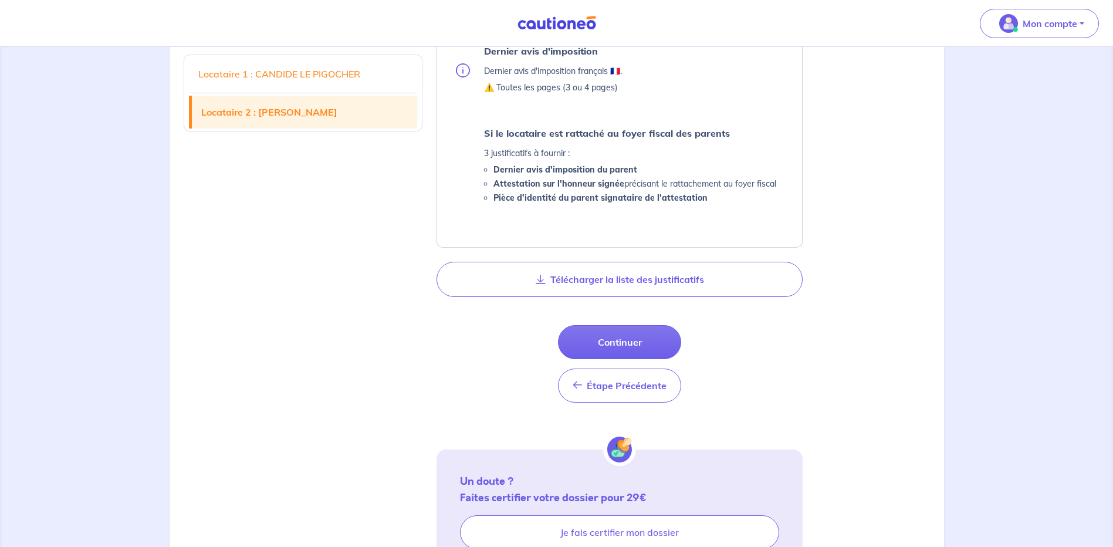
scroll to position [1140, 0]
